Goal: Use online tool/utility: Utilize a website feature to perform a specific function

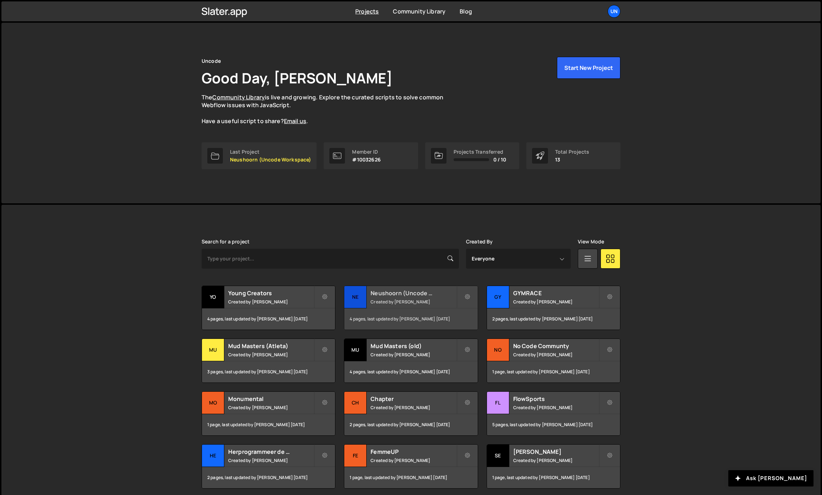
click at [431, 302] on small "Created by Rick Bossenbroek" at bounding box center [414, 302] width 86 height 6
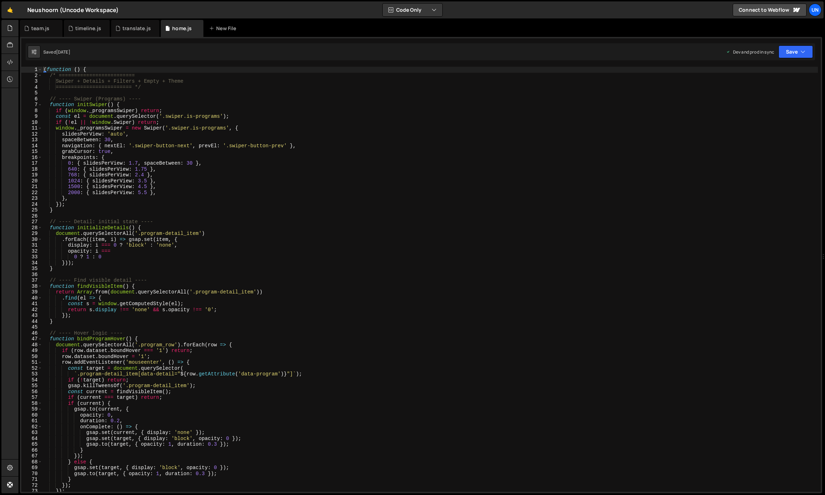
scroll to position [12264, 0]
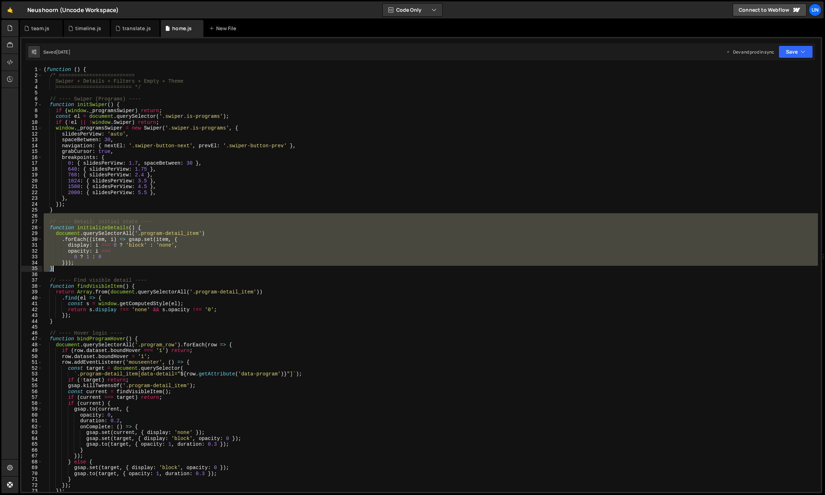
drag, startPoint x: 64, startPoint y: 215, endPoint x: 127, endPoint y: 274, distance: 86.6
click at [127, 274] on div "( function ( ) { /* ========================= Swiper + Details + Filters + Empt…" at bounding box center [430, 285] width 776 height 437
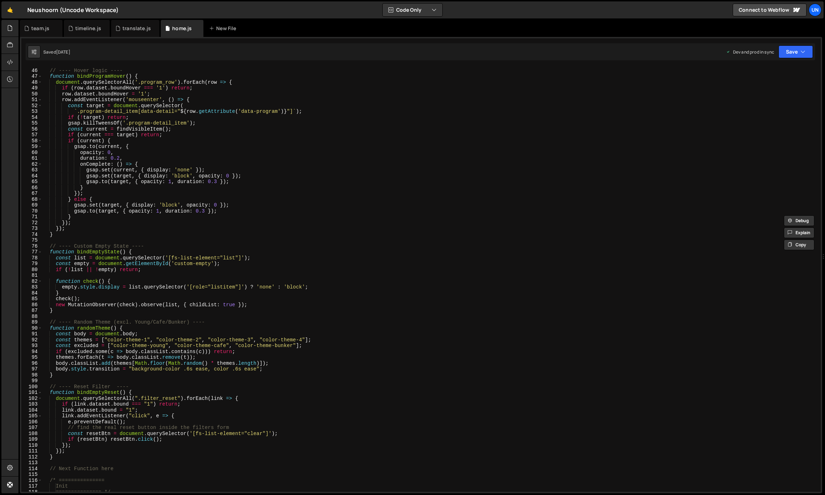
scroll to position [263, 0]
click at [70, 237] on div "// ---- Hover logic ---- function bindProgramHover ( ) { document . querySelect…" at bounding box center [430, 280] width 776 height 437
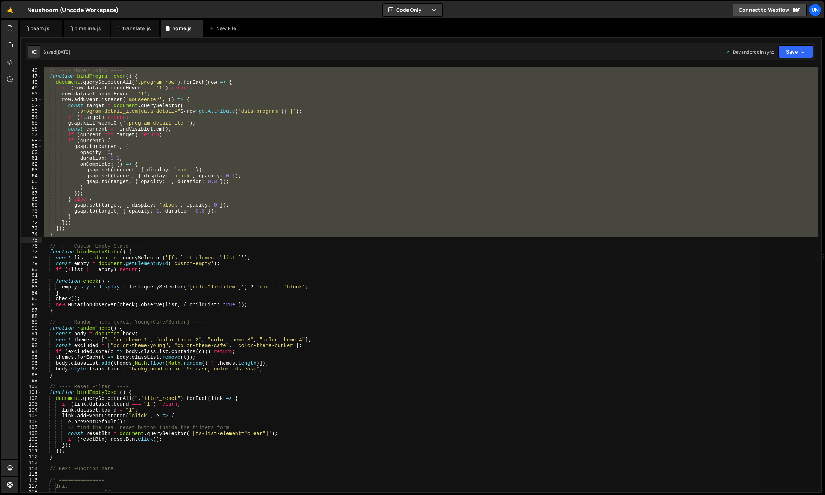
click at [64, 231] on div "// ---- Hover logic ---- function bindProgramHover ( ) { document . querySelect…" at bounding box center [430, 279] width 776 height 425
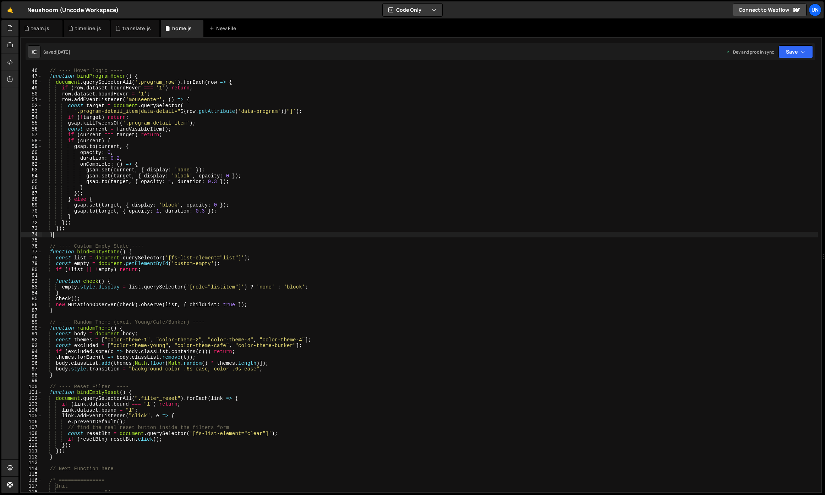
drag, startPoint x: 57, startPoint y: 232, endPoint x: 43, endPoint y: 196, distance: 38.6
click at [43, 196] on div "// ---- Hover logic ---- function bindProgramHover ( ) { document . querySelect…" at bounding box center [430, 280] width 776 height 437
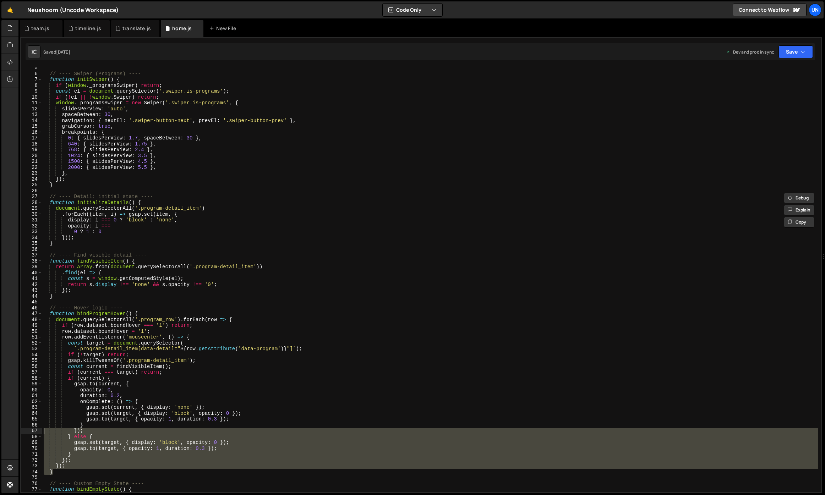
click at [44, 198] on div "// ---- Swiper (Programs) ---- function initSwiper ( ) { if ( window . _program…" at bounding box center [430, 283] width 776 height 437
type textarea "// ---- Detail: initial state ---- function initializeDetails() {"
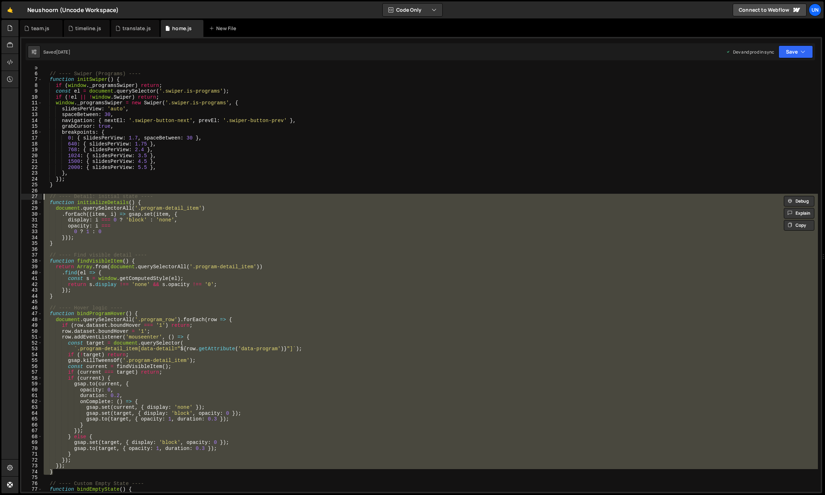
paste textarea
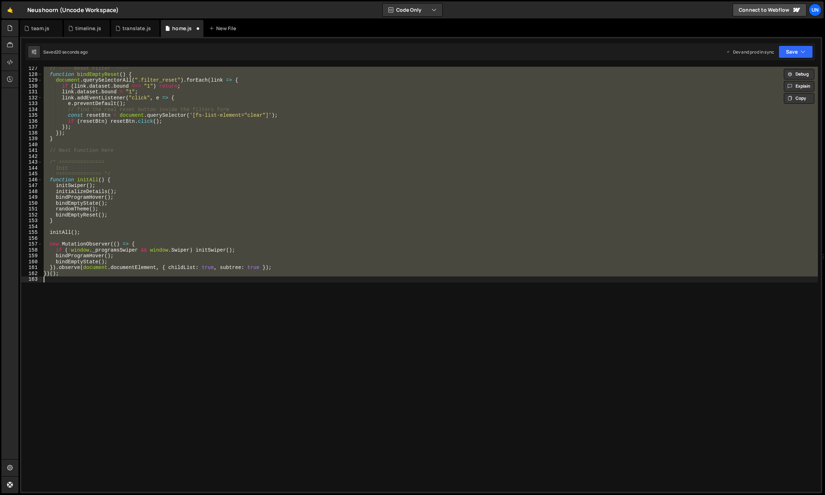
scroll to position [215, 0]
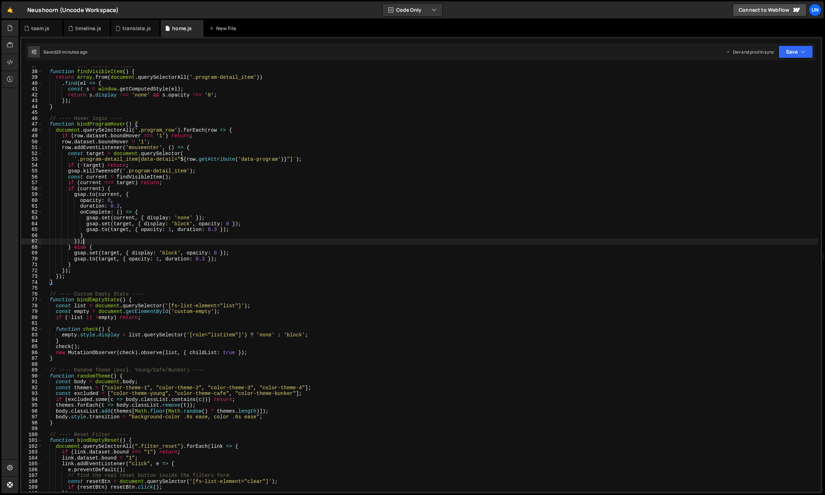
click at [295, 241] on div "// ---- Find visible detail ---- function findVisibleItem ( ) { return Array . …" at bounding box center [430, 281] width 776 height 437
type textarea "});"
